Goal: Task Accomplishment & Management: Use online tool/utility

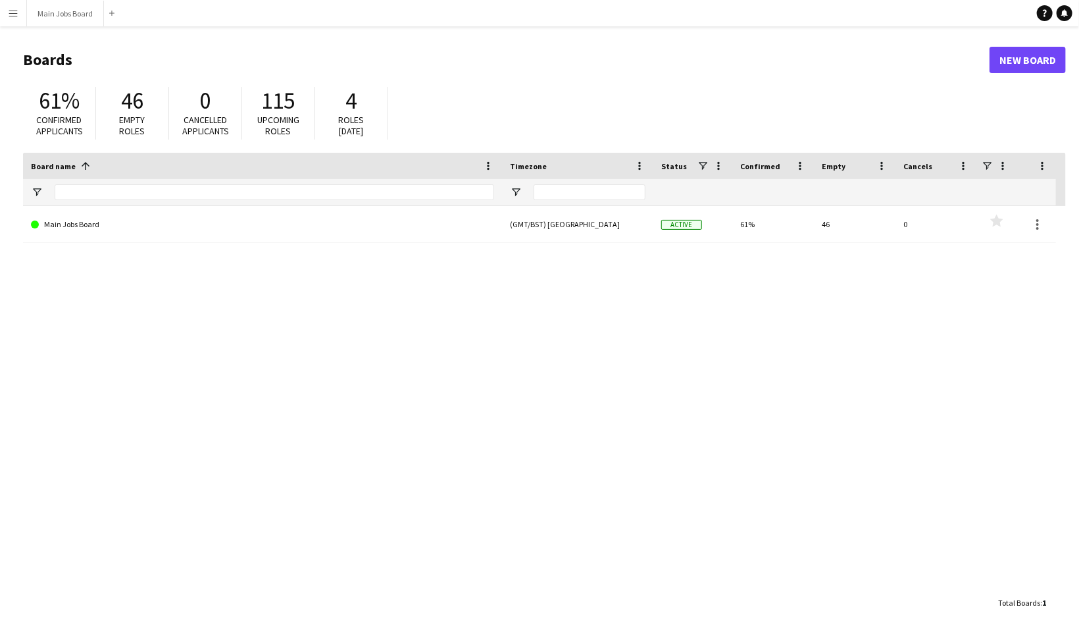
click at [11, 14] on app-icon "Menu" at bounding box center [13, 13] width 11 height 11
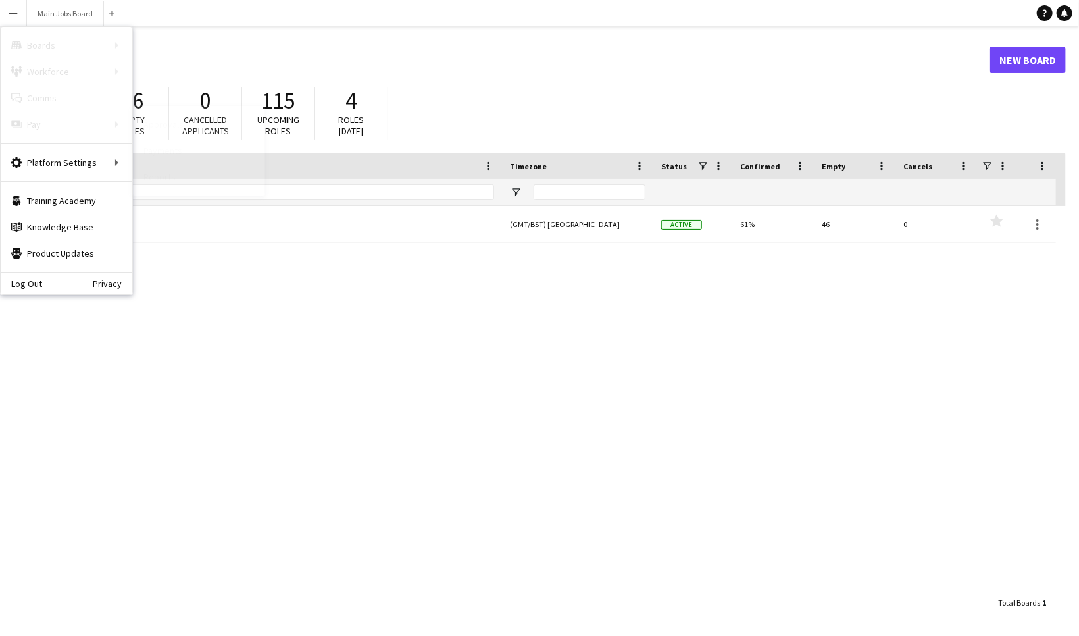
click at [172, 128] on link "Approvals" at bounding box center [199, 124] width 132 height 26
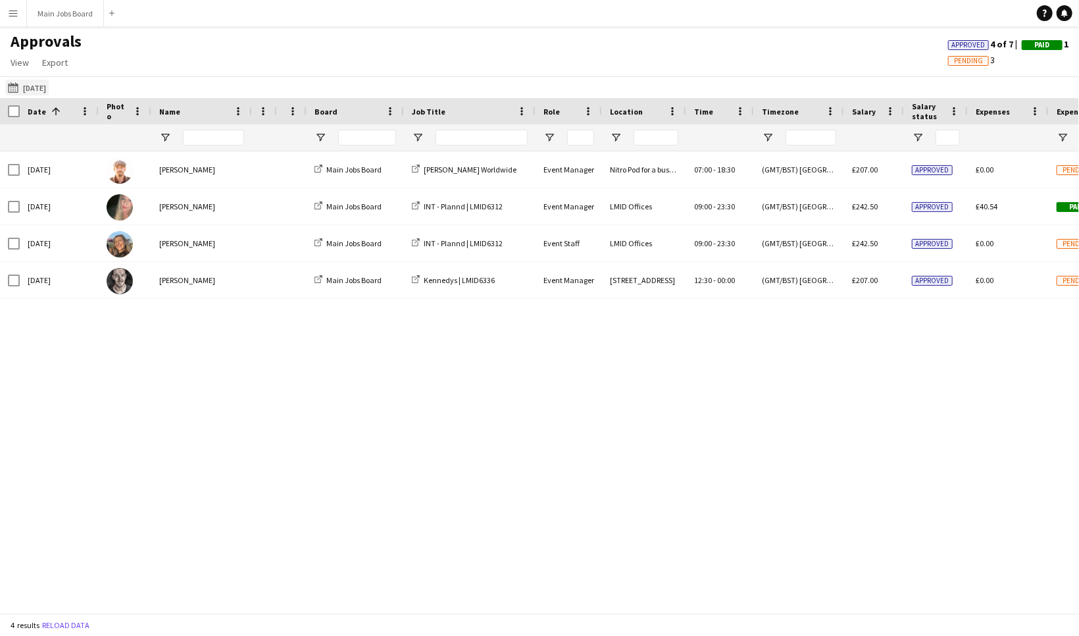
click at [36, 87] on button "[DATE] [DATE]" at bounding box center [26, 88] width 43 height 16
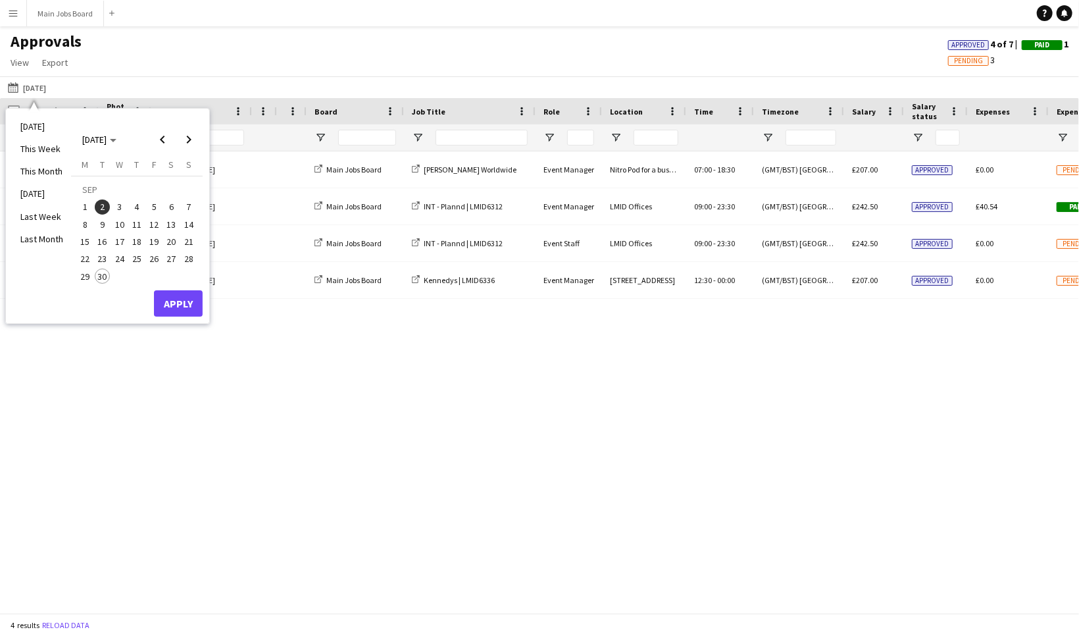
click at [120, 211] on span "3" at bounding box center [120, 207] width 16 height 16
click at [138, 263] on span "25" at bounding box center [137, 259] width 16 height 16
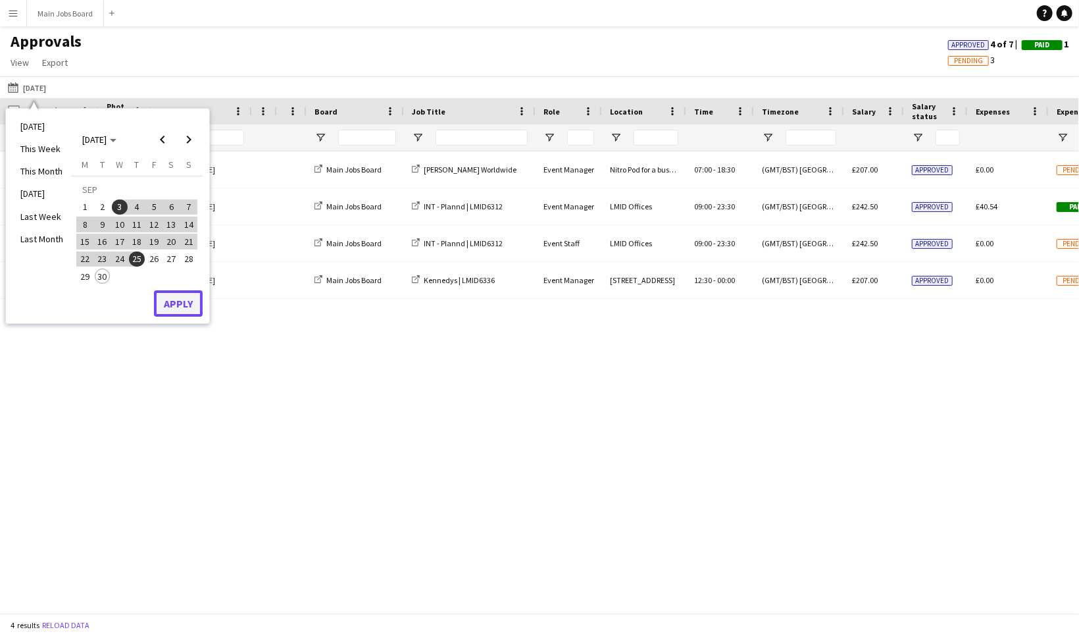
click at [188, 303] on button "Apply" at bounding box center [178, 303] width 49 height 26
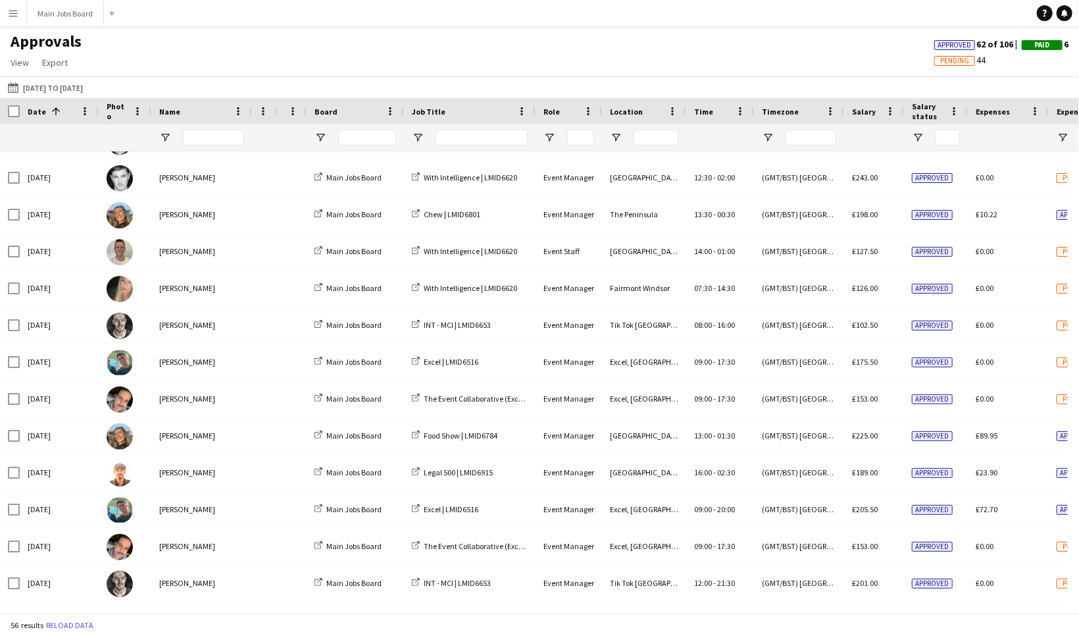
click at [11, 12] on app-icon "Menu" at bounding box center [13, 13] width 11 height 11
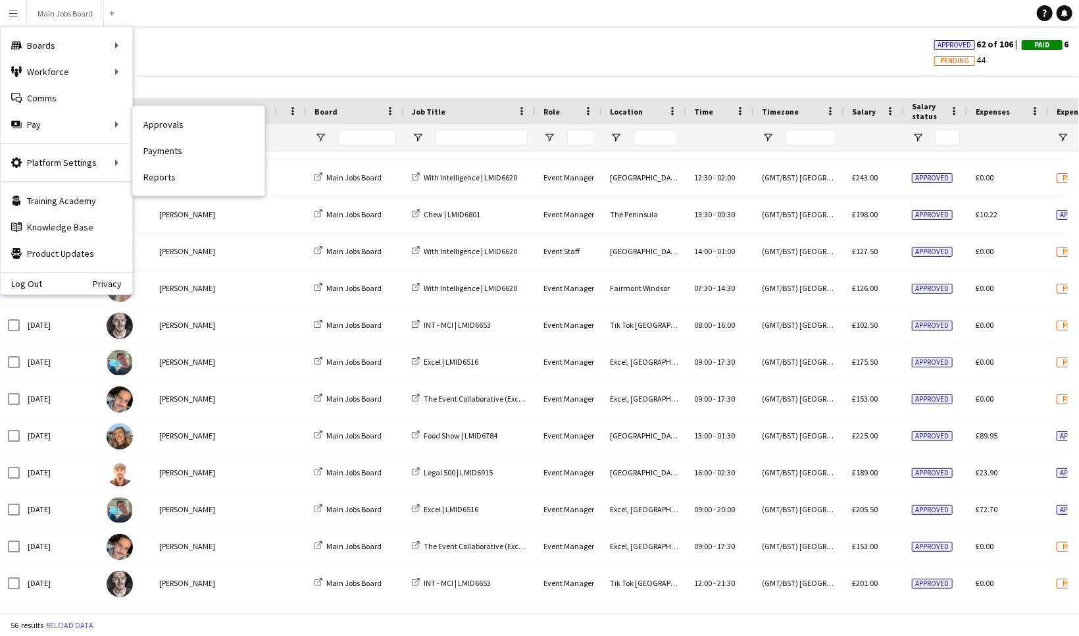
click at [171, 151] on link "Payments" at bounding box center [199, 151] width 132 height 26
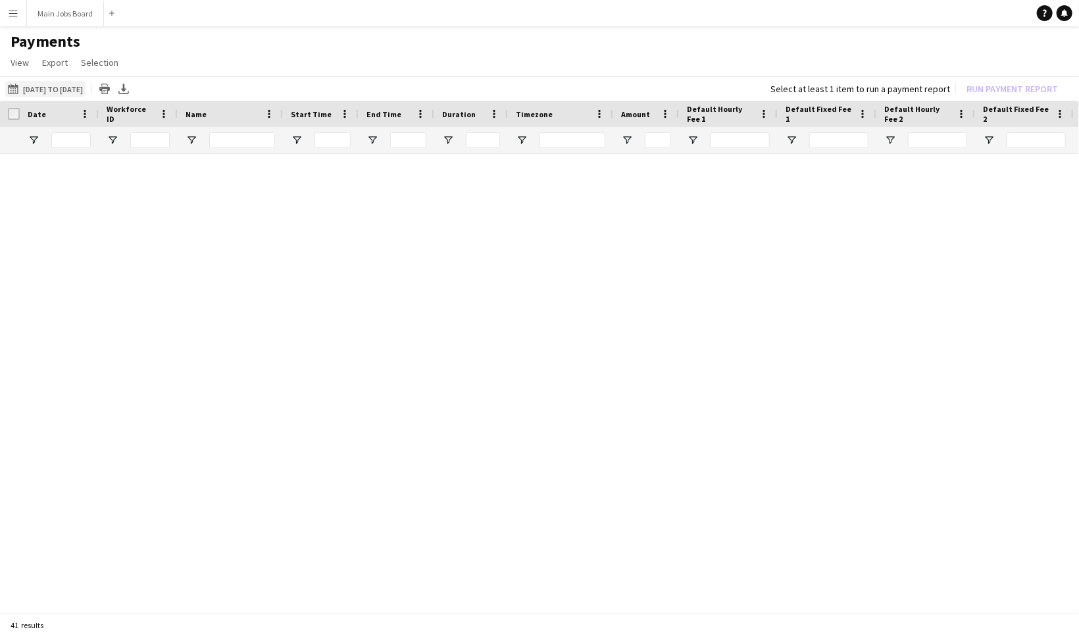
click at [64, 89] on button "[DATE] to [DATE] [DATE] to [DATE]" at bounding box center [45, 89] width 80 height 16
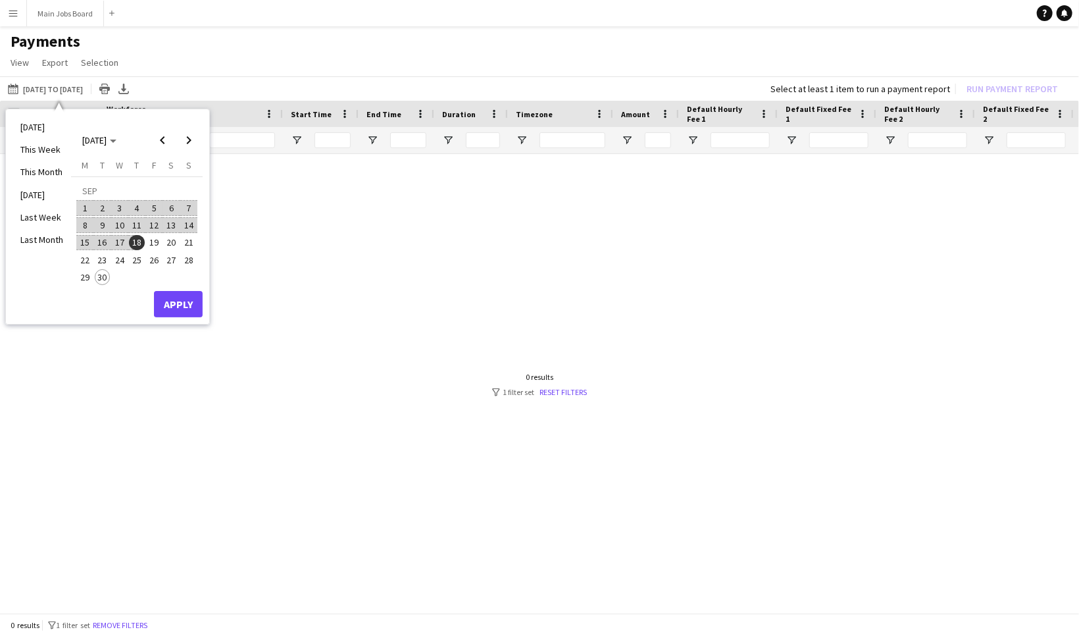
click at [124, 205] on span "3" at bounding box center [120, 208] width 16 height 16
click at [140, 241] on span "18" at bounding box center [137, 243] width 16 height 16
click at [122, 207] on span "3" at bounding box center [120, 208] width 16 height 16
click at [143, 262] on span "25" at bounding box center [137, 260] width 16 height 16
click at [178, 304] on button "Apply" at bounding box center [178, 304] width 49 height 26
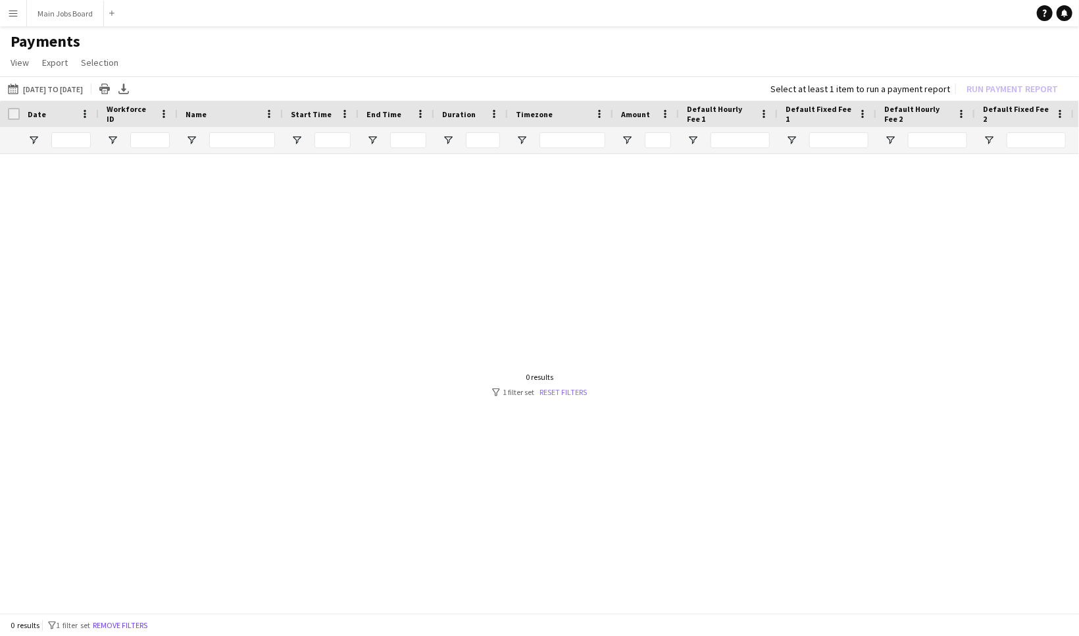
click at [573, 392] on link "Reset filters" at bounding box center [563, 392] width 47 height 10
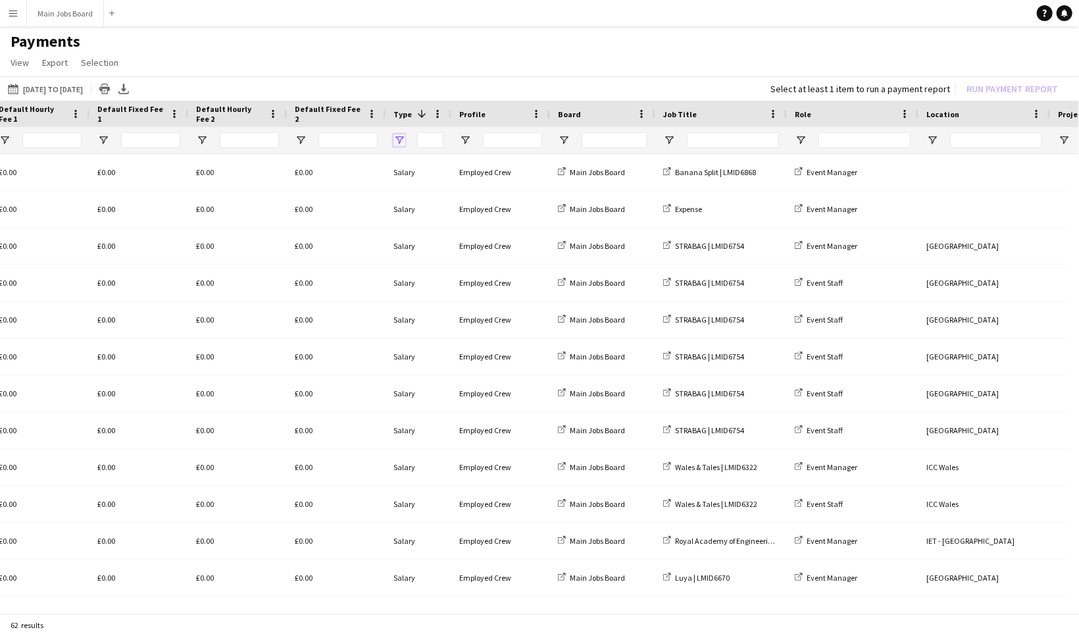
click at [401, 141] on span "Open Filter Menu" at bounding box center [400, 140] width 12 height 12
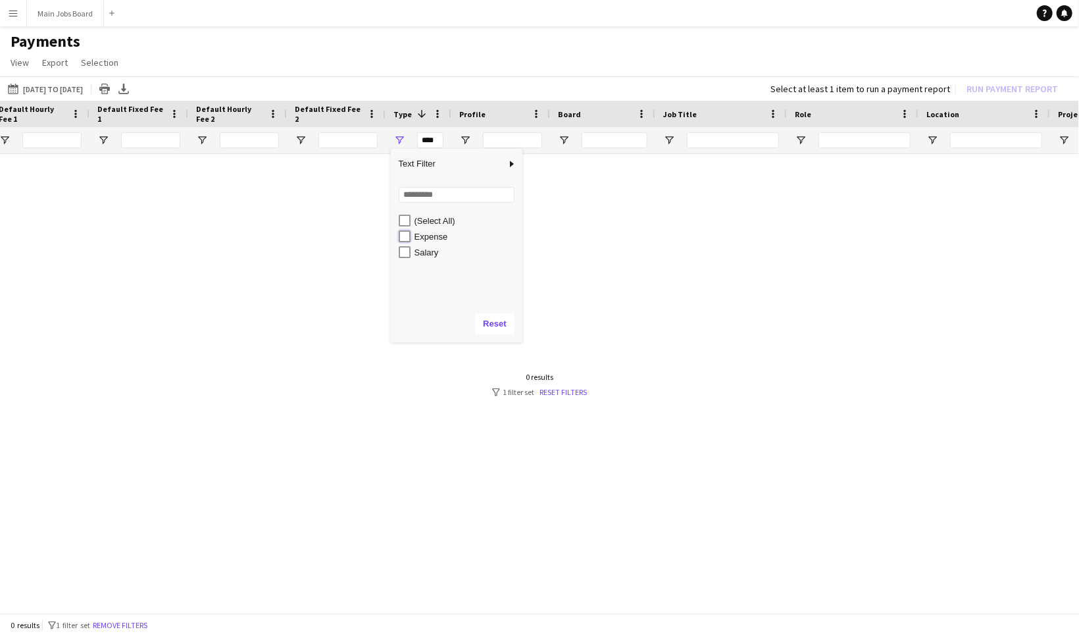
type input "**********"
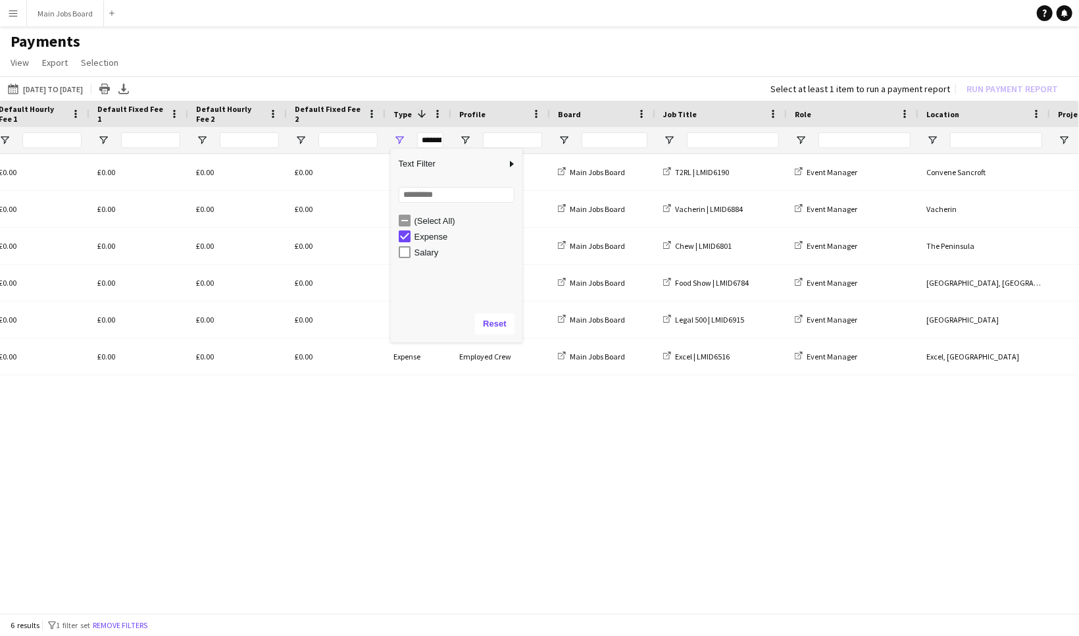
click at [502, 434] on div "(GMT/BST) [GEOGRAPHIC_DATA] £41.50 £0.00 £0.00 £0.00 £0.00 Expense Employed Cre…" at bounding box center [539, 379] width 1079 height 450
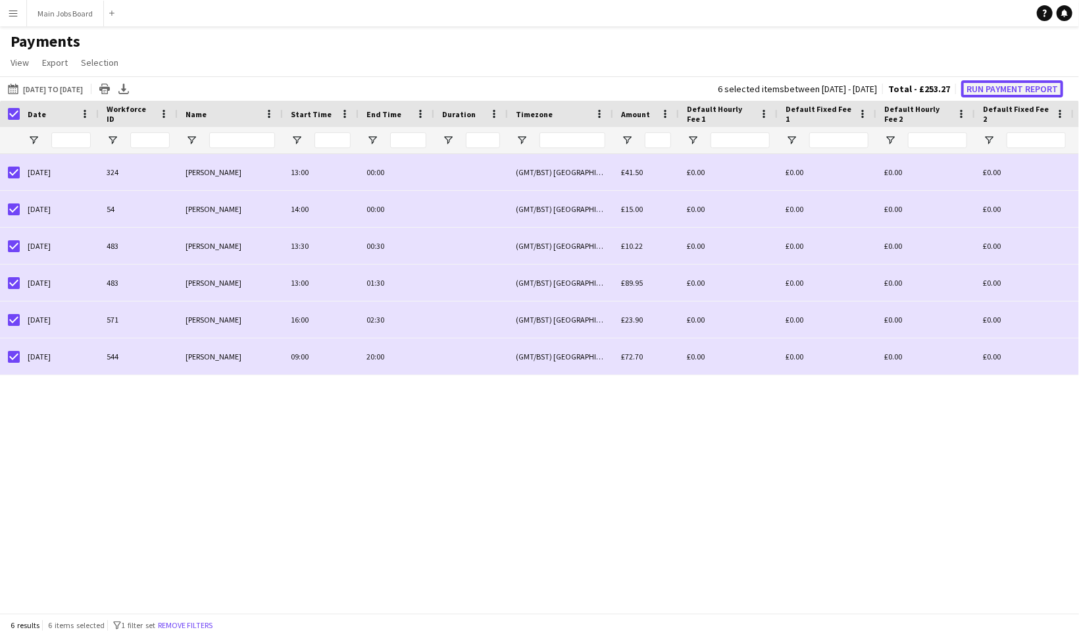
click at [1028, 90] on button "Run Payment Report" at bounding box center [1012, 88] width 102 height 17
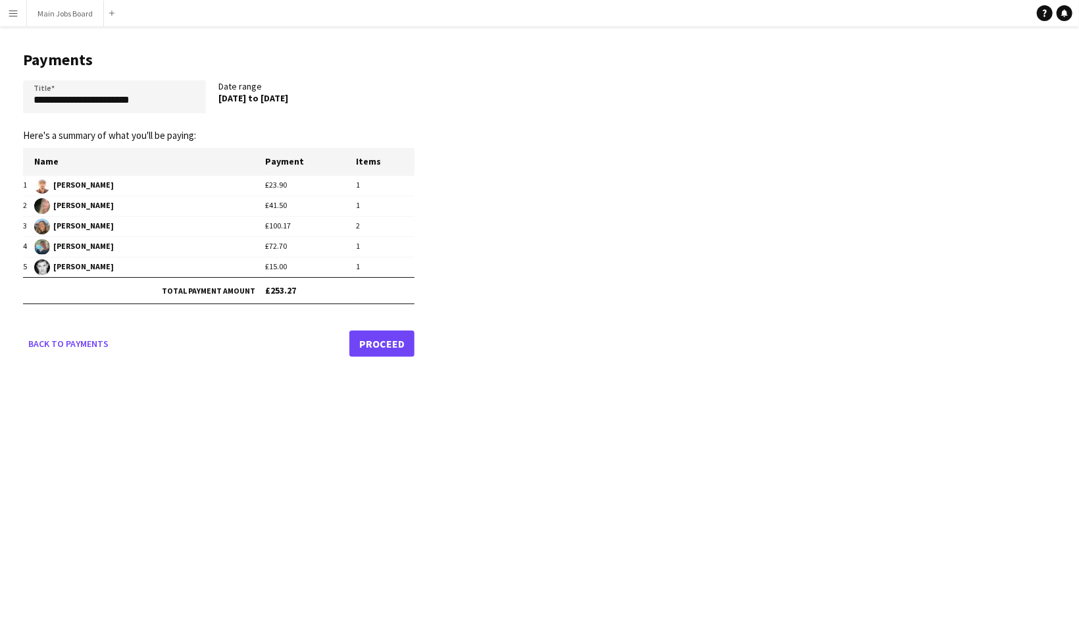
click at [382, 346] on link "Proceed" at bounding box center [381, 343] width 65 height 26
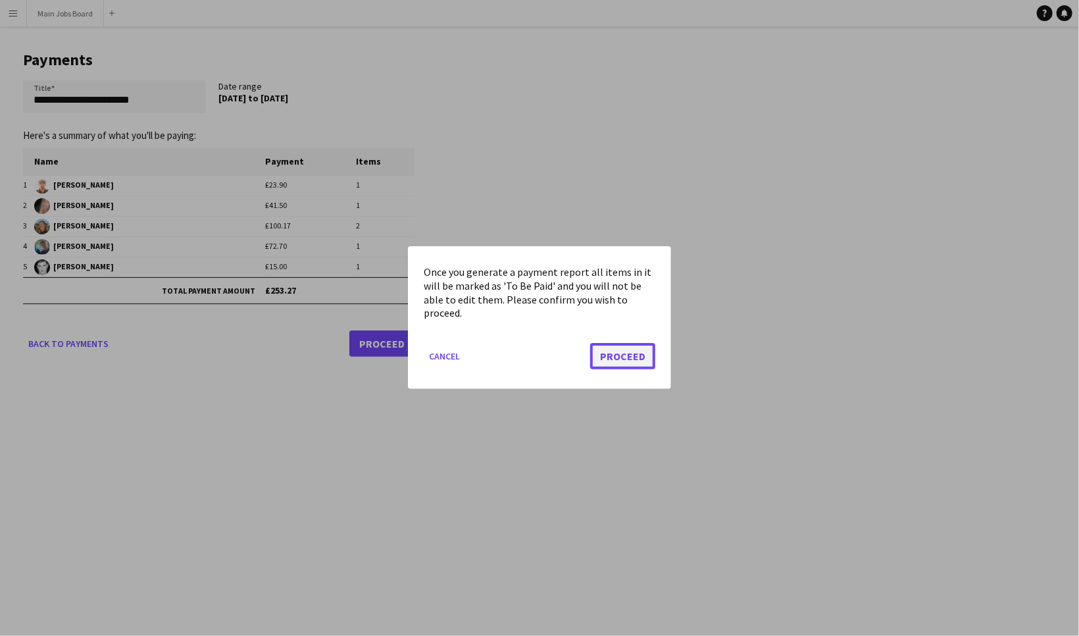
click at [609, 357] on button "Proceed" at bounding box center [622, 356] width 65 height 26
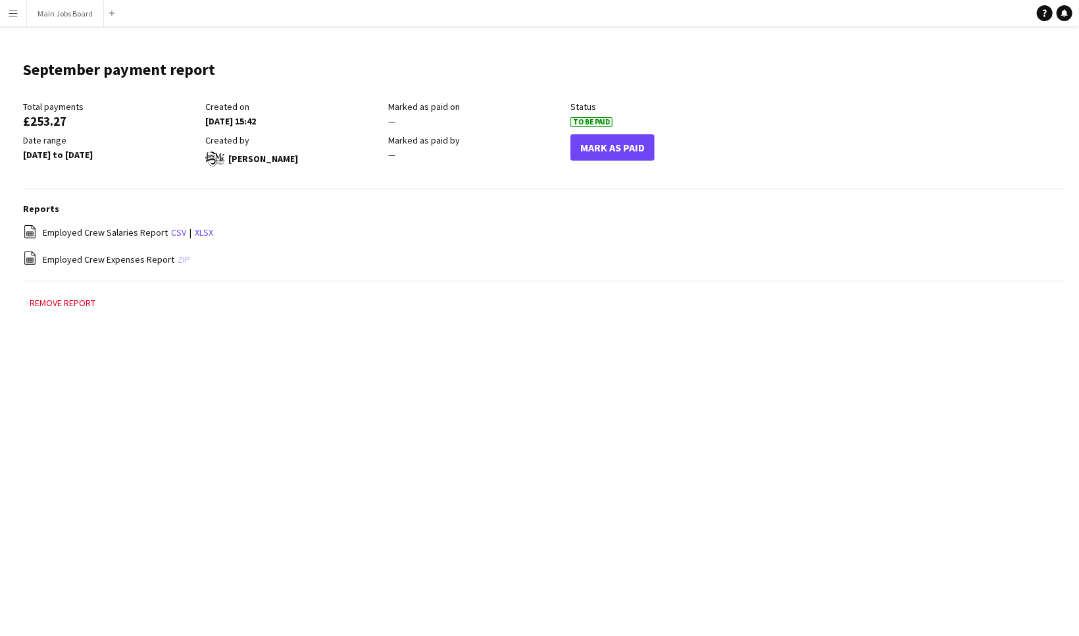
click at [182, 258] on link "zip" at bounding box center [184, 259] width 13 height 12
